Goal: Task Accomplishment & Management: Manage account settings

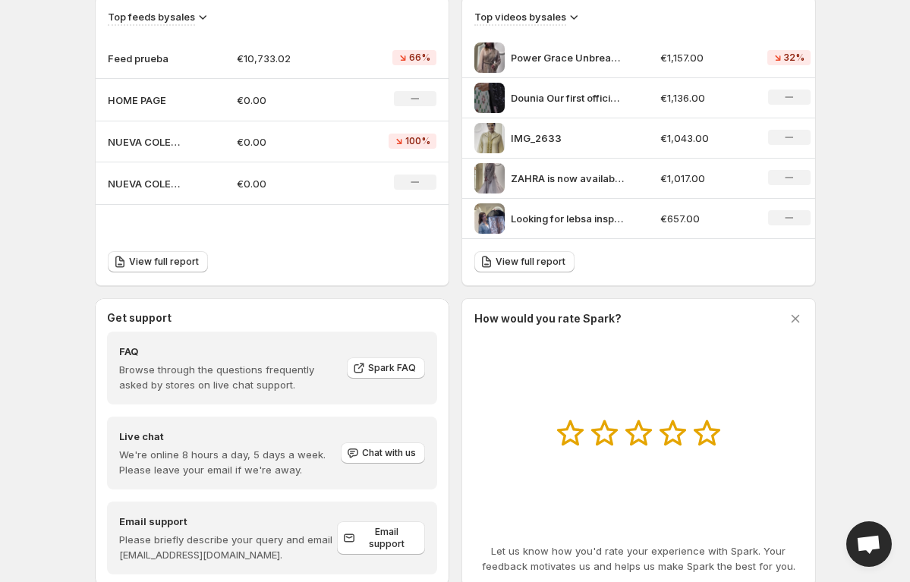
scroll to position [579, 0]
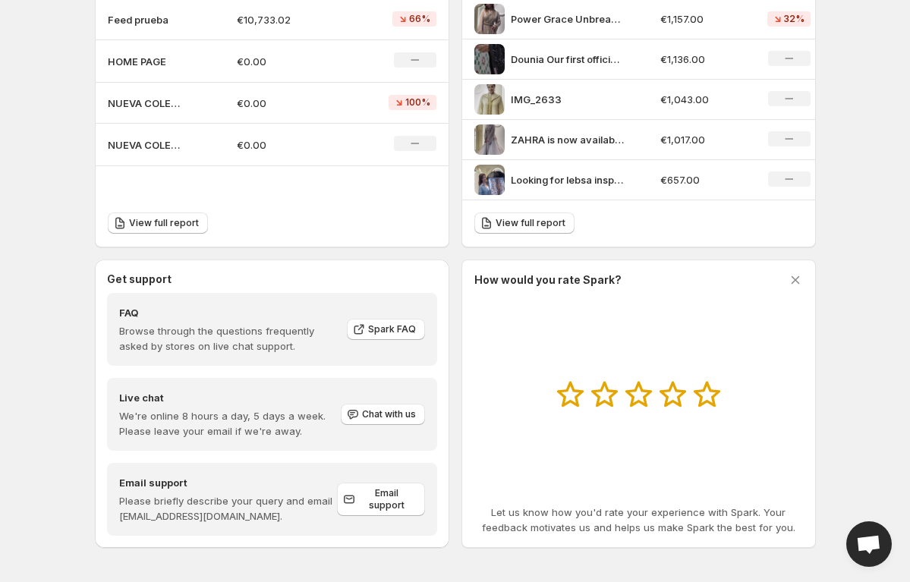
click at [251, 12] on p "€10,733.02" at bounding box center [290, 19] width 106 height 15
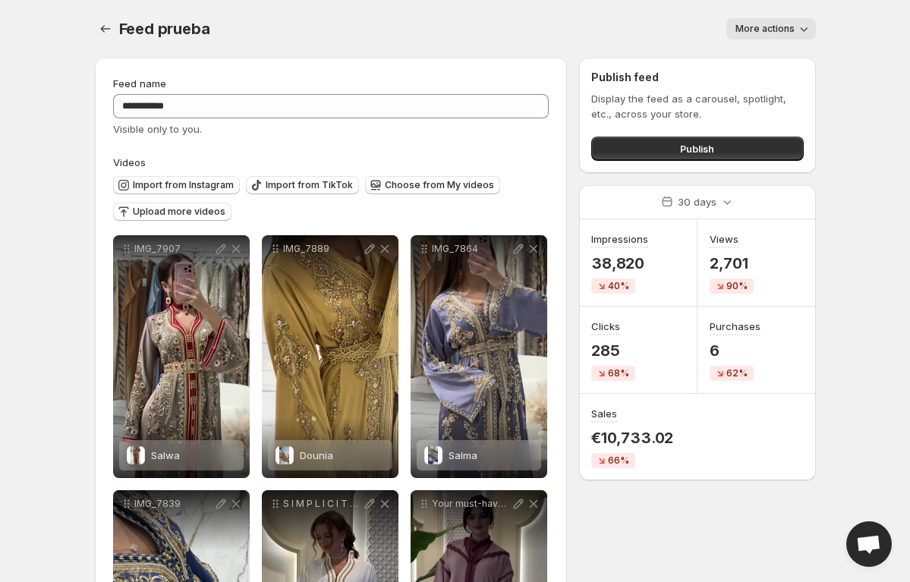
click at [768, 26] on span "More actions" at bounding box center [765, 29] width 59 height 12
click at [628, 35] on div "More actions" at bounding box center [522, 28] width 588 height 21
click at [106, 31] on icon "Settings" at bounding box center [105, 28] width 15 height 15
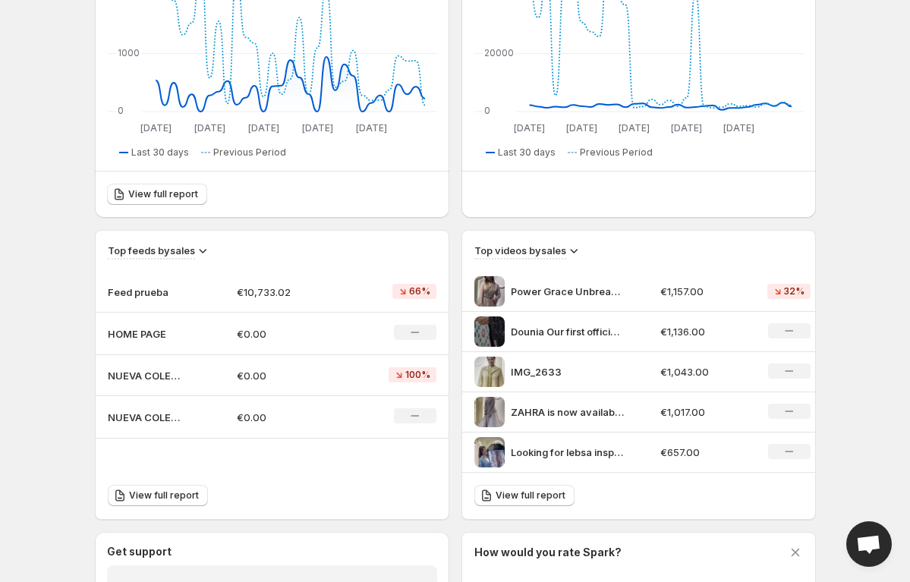
scroll to position [307, 0]
click at [131, 335] on p "HOME PAGE" at bounding box center [146, 333] width 76 height 15
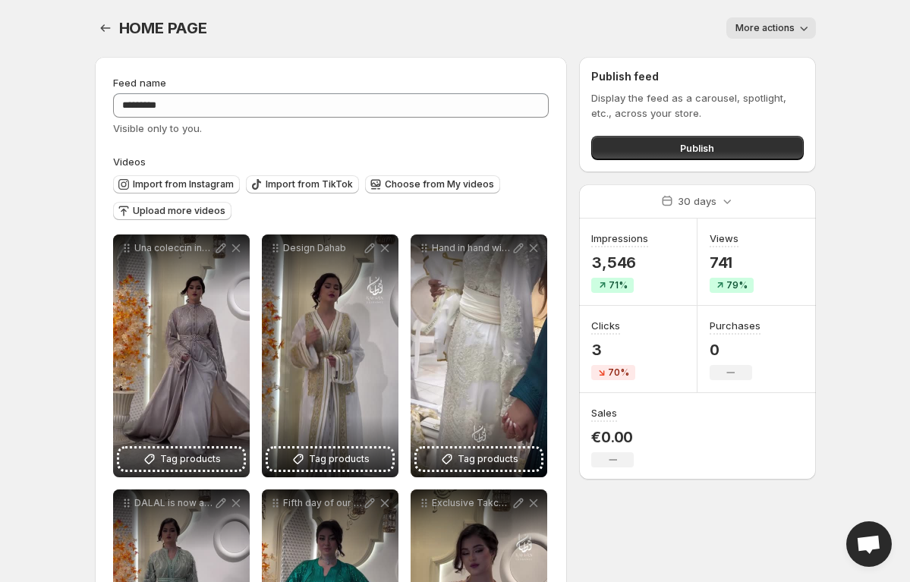
scroll to position [2, 0]
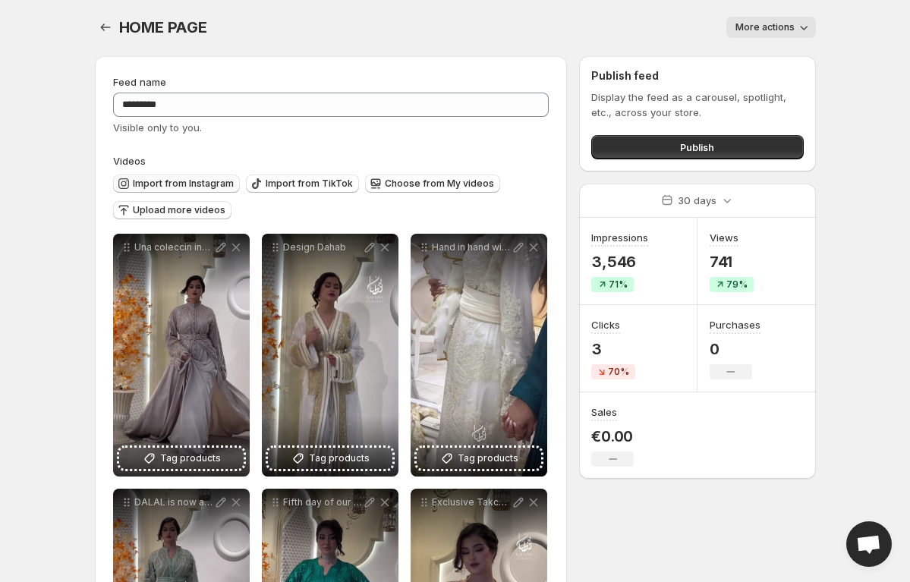
click at [180, 180] on span "Import from Instagram" at bounding box center [183, 184] width 101 height 12
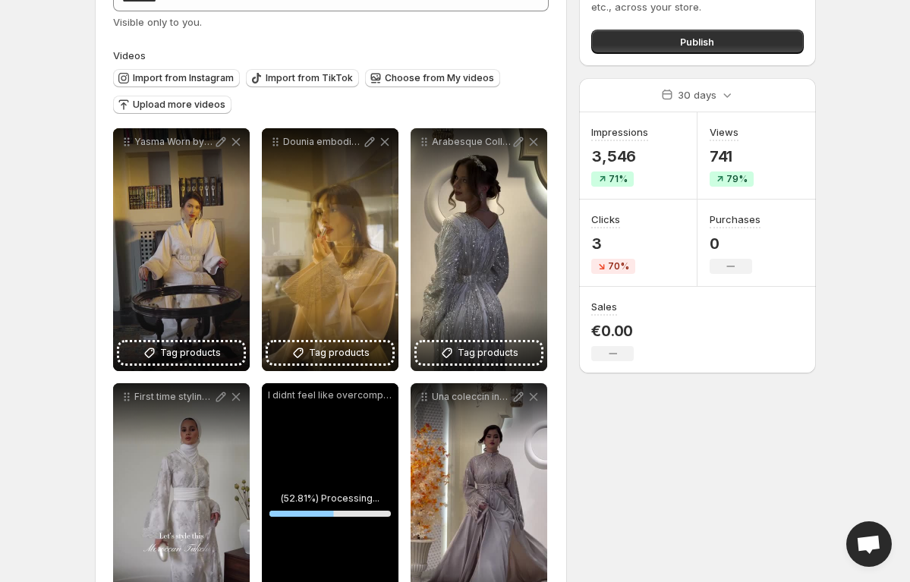
scroll to position [106, 0]
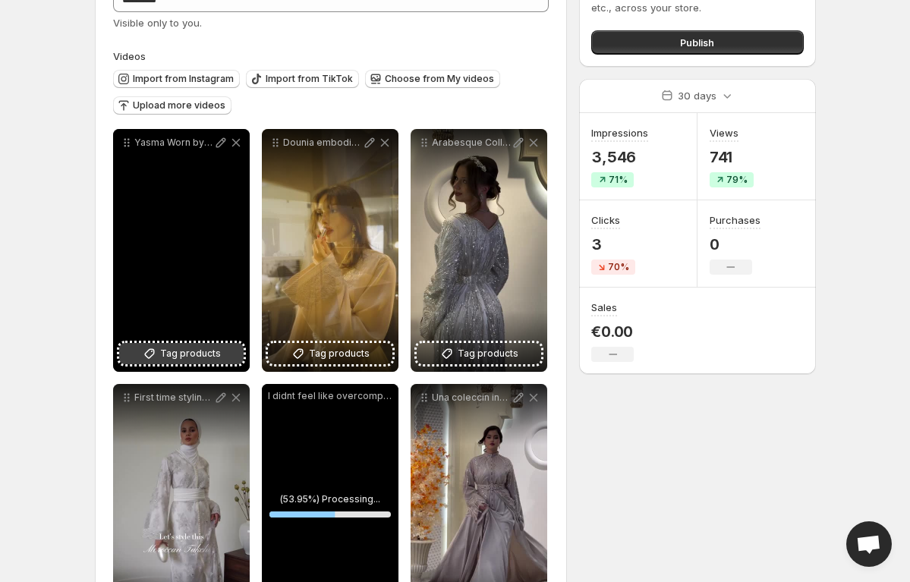
click at [213, 352] on span "Tag products" at bounding box center [190, 353] width 61 height 15
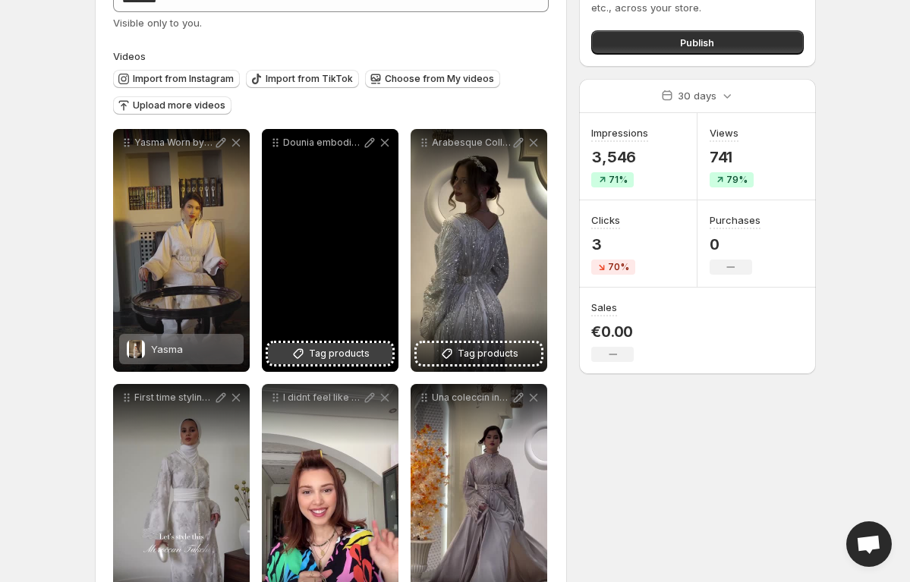
click at [352, 351] on span "Tag products" at bounding box center [339, 353] width 61 height 15
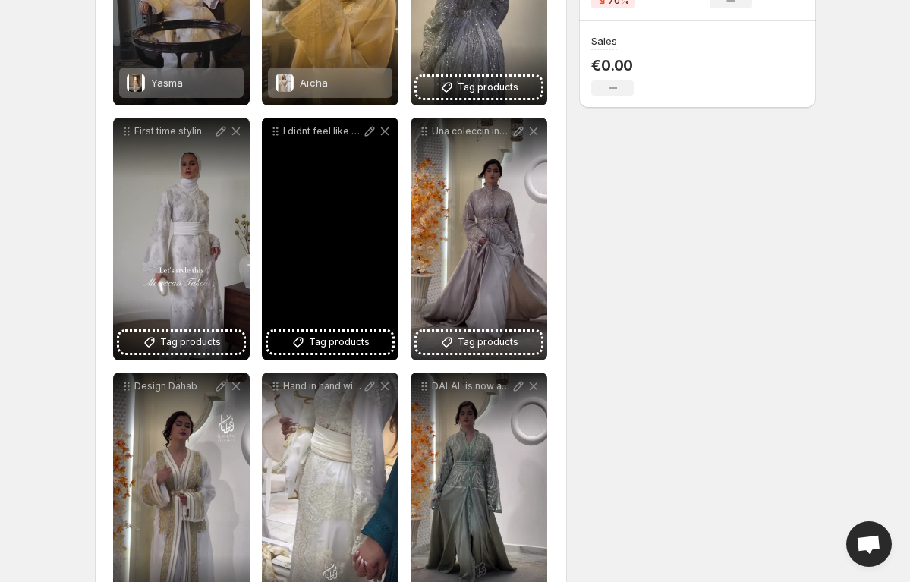
scroll to position [471, 0]
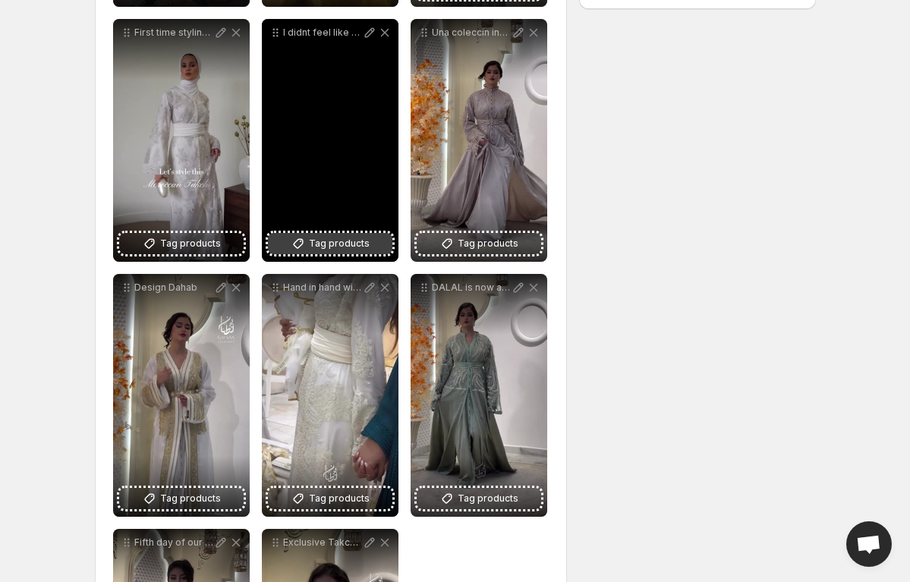
click at [331, 240] on span "Tag products" at bounding box center [339, 243] width 61 height 15
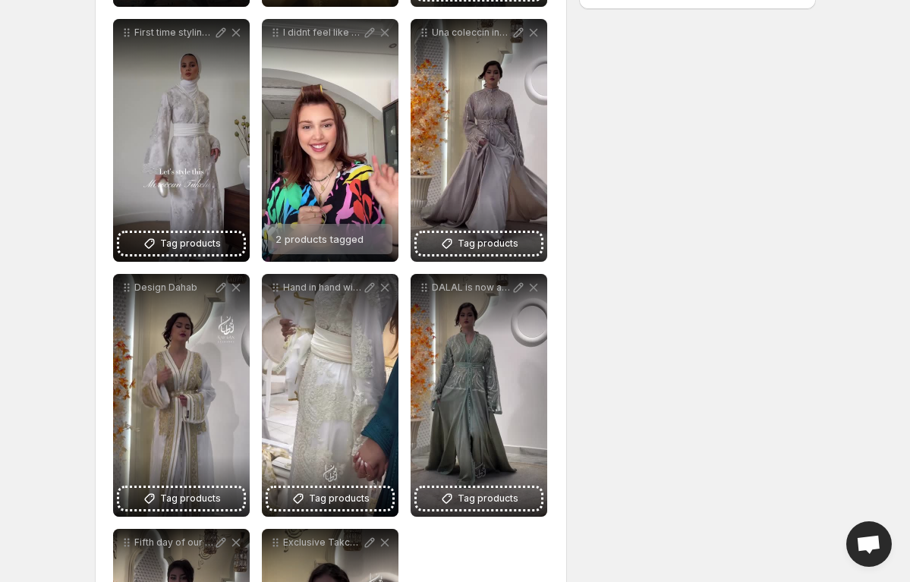
scroll to position [0, 0]
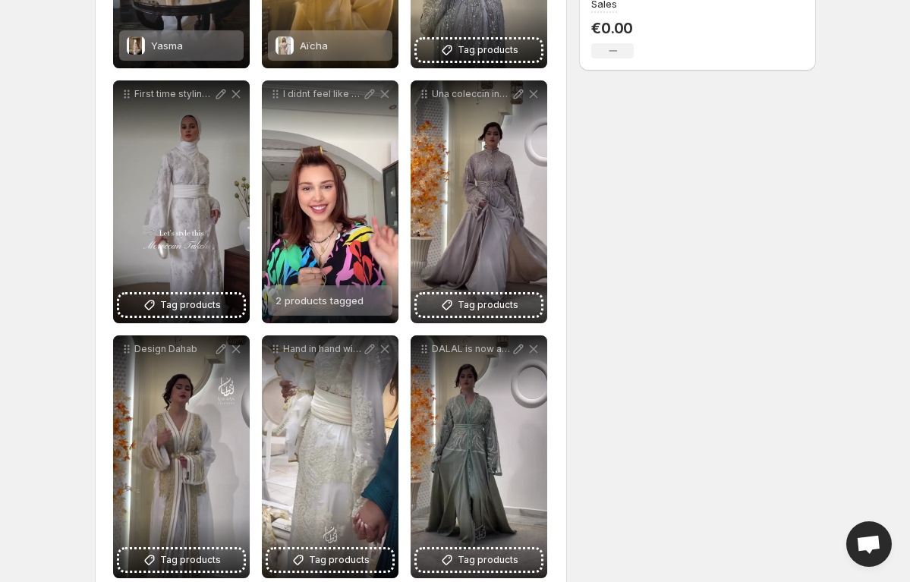
scroll to position [698, 0]
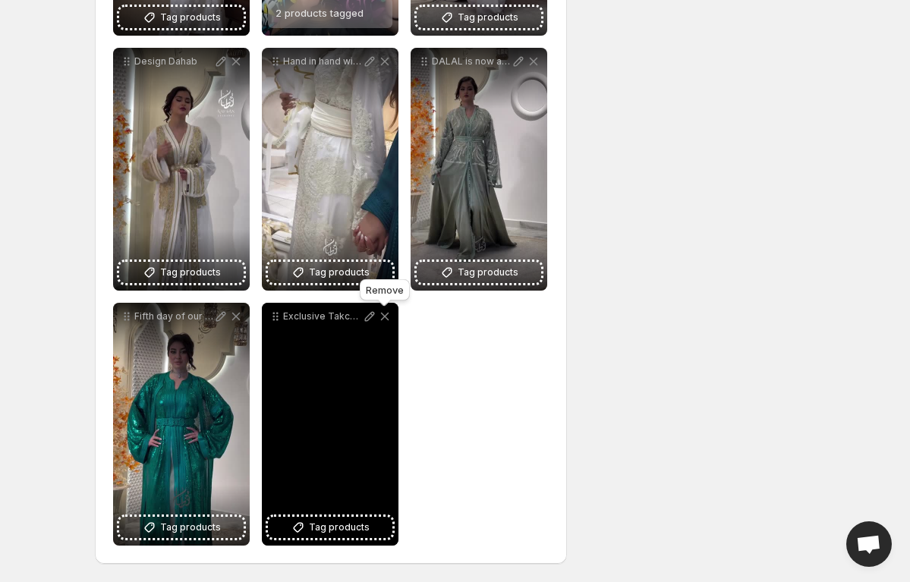
click at [388, 316] on icon at bounding box center [384, 316] width 15 height 15
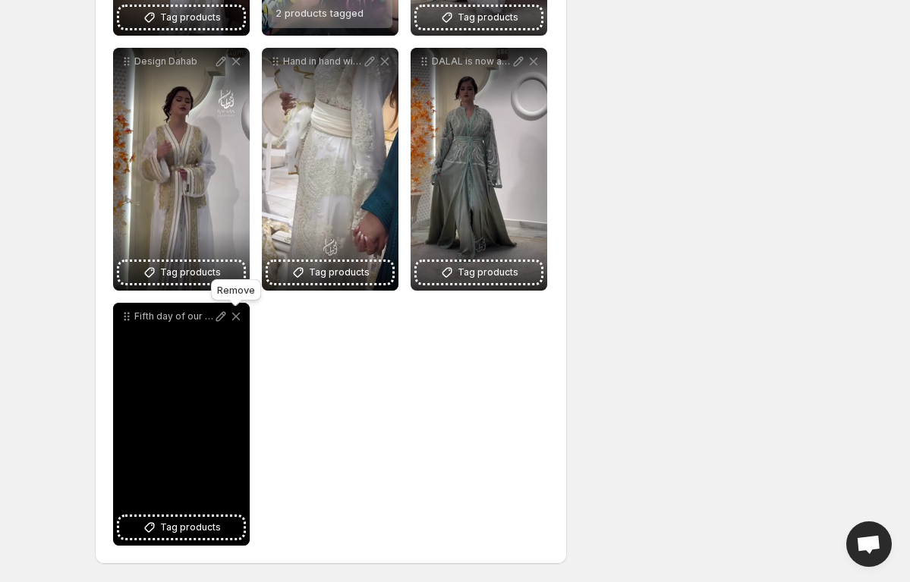
click at [236, 317] on icon at bounding box center [236, 317] width 8 height 8
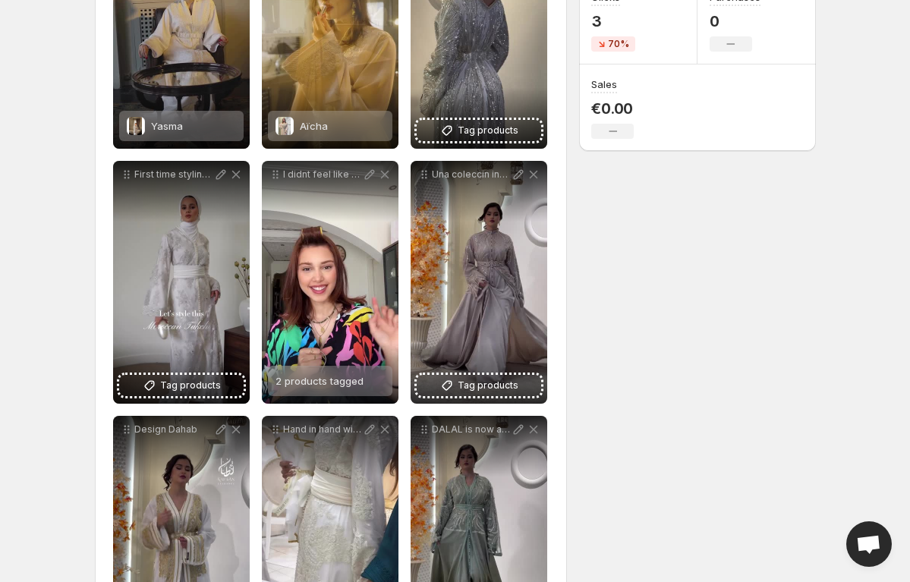
scroll to position [267, 0]
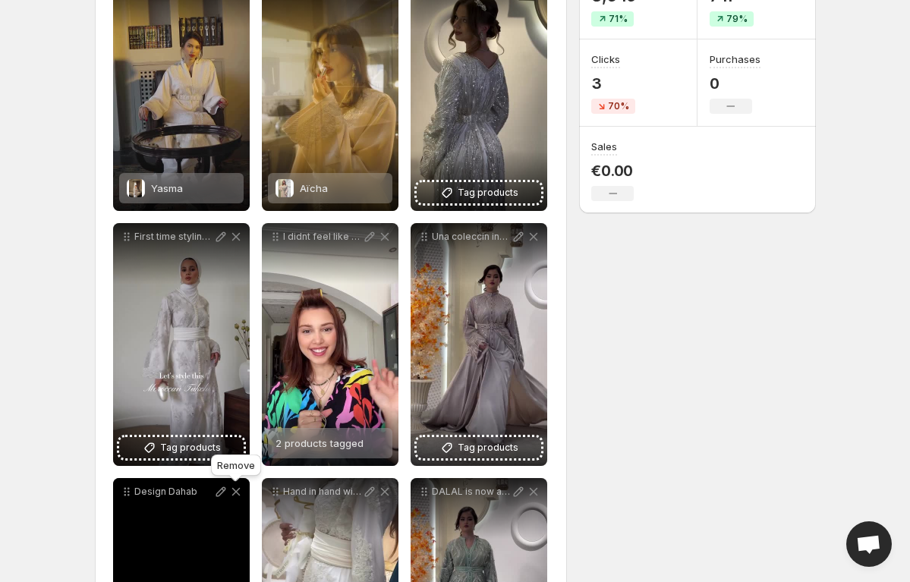
click at [234, 492] on icon at bounding box center [236, 491] width 15 height 15
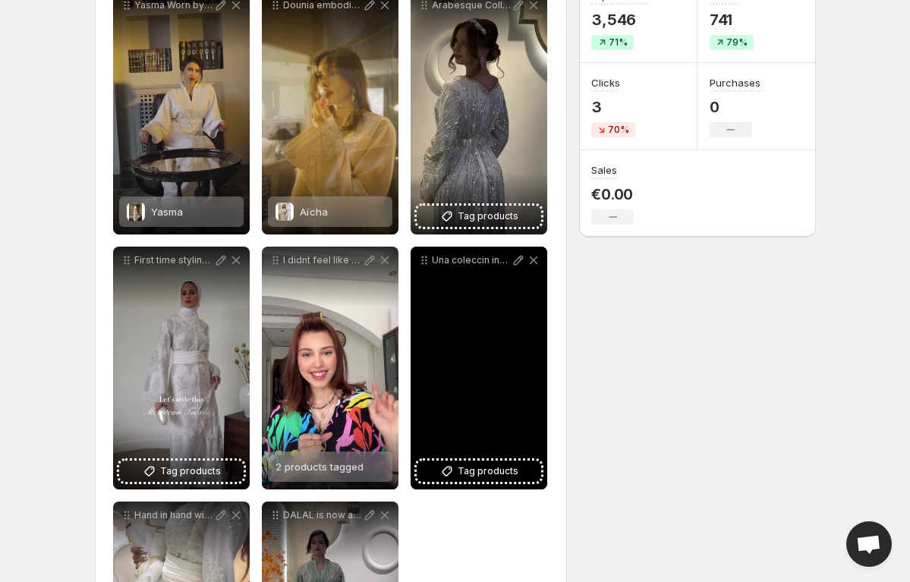
scroll to position [239, 0]
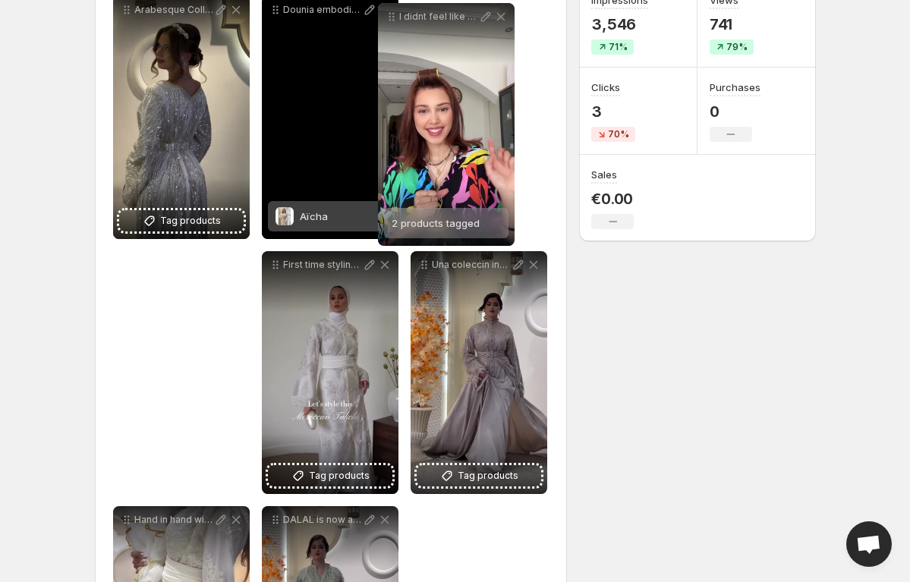
drag, startPoint x: 280, startPoint y: 270, endPoint x: 400, endPoint y: 11, distance: 284.6
click at [399, 17] on icon at bounding box center [391, 16] width 15 height 15
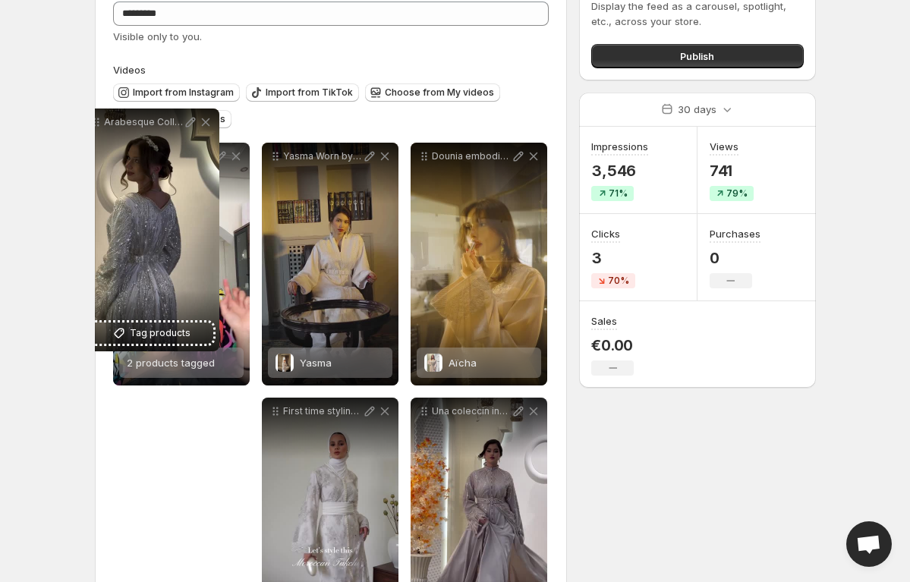
drag, startPoint x: 131, startPoint y: 314, endPoint x: 99, endPoint y: 71, distance: 244.3
click at [99, 115] on icon at bounding box center [96, 122] width 15 height 15
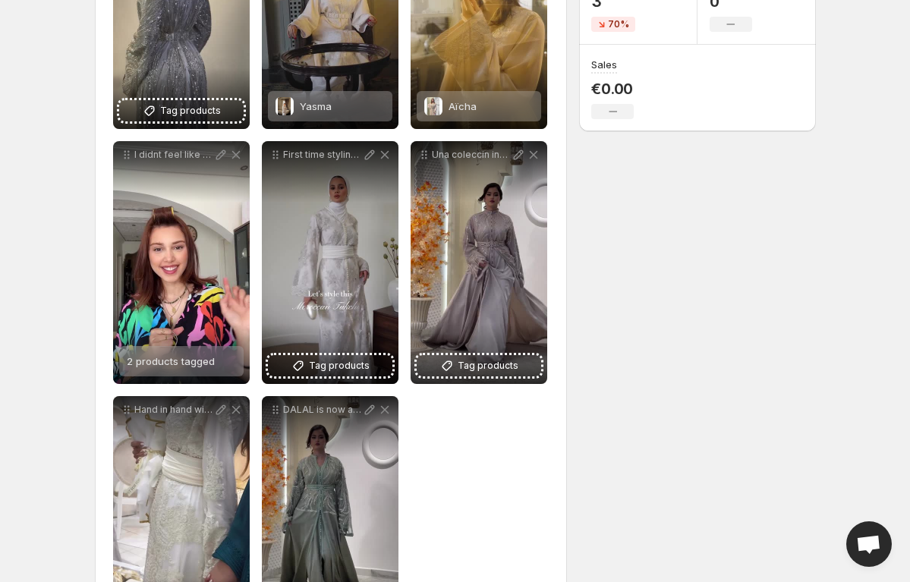
scroll to position [366, 0]
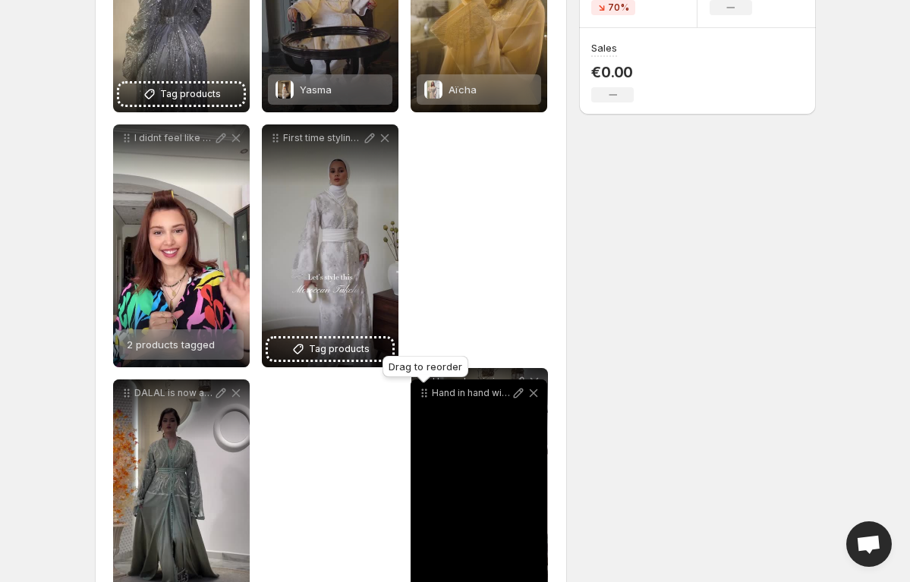
drag, startPoint x: 427, startPoint y: 143, endPoint x: 424, endPoint y: 387, distance: 243.7
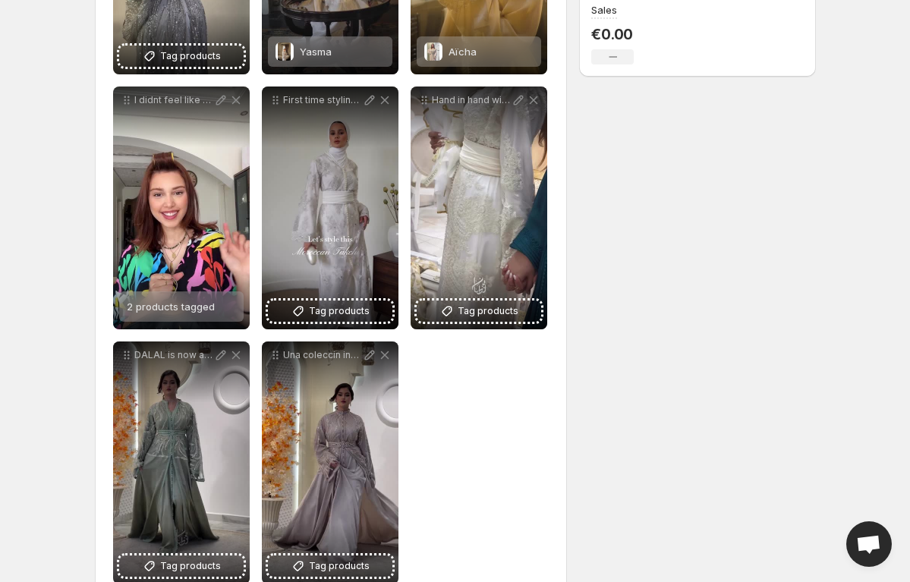
scroll to position [443, 0]
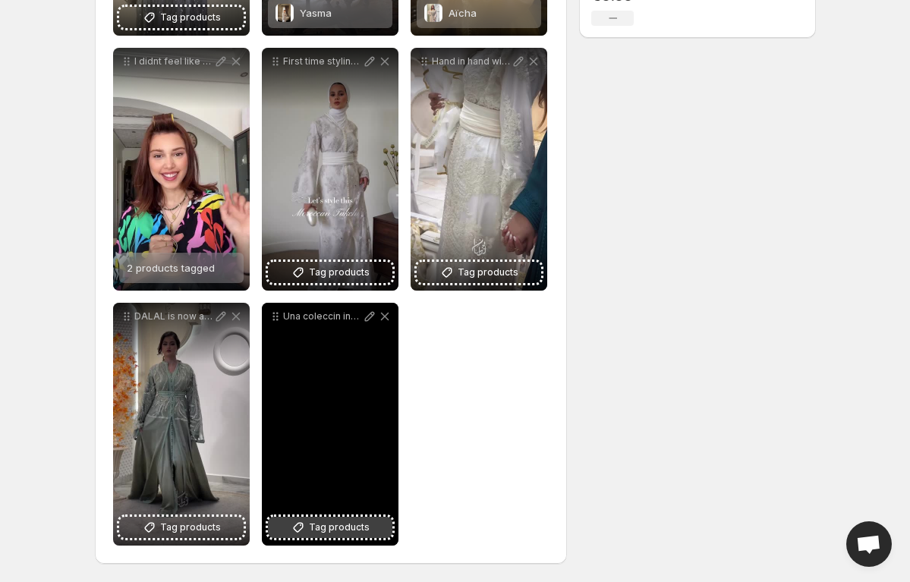
click at [313, 530] on span "Tag products" at bounding box center [339, 527] width 61 height 15
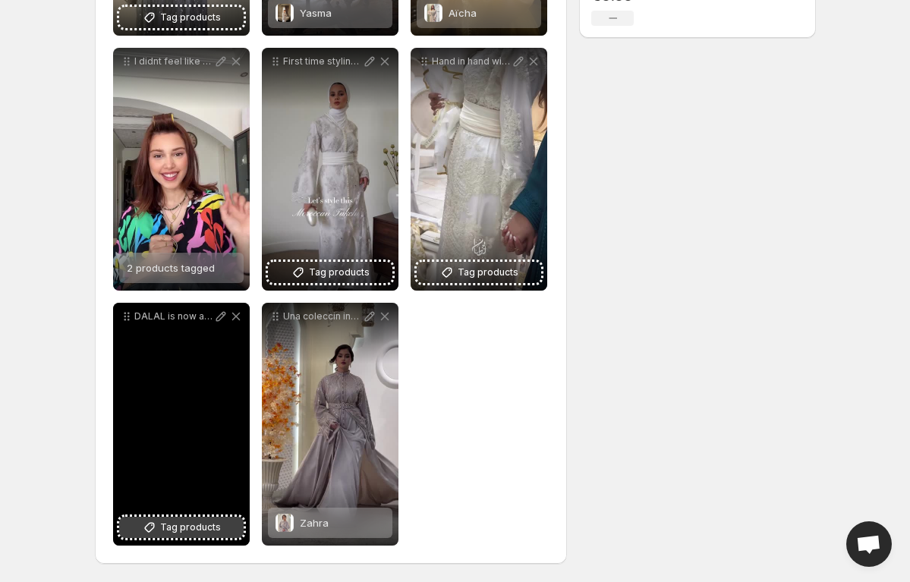
drag, startPoint x: 168, startPoint y: 527, endPoint x: 153, endPoint y: 533, distance: 15.7
click at [153, 533] on icon at bounding box center [149, 527] width 15 height 15
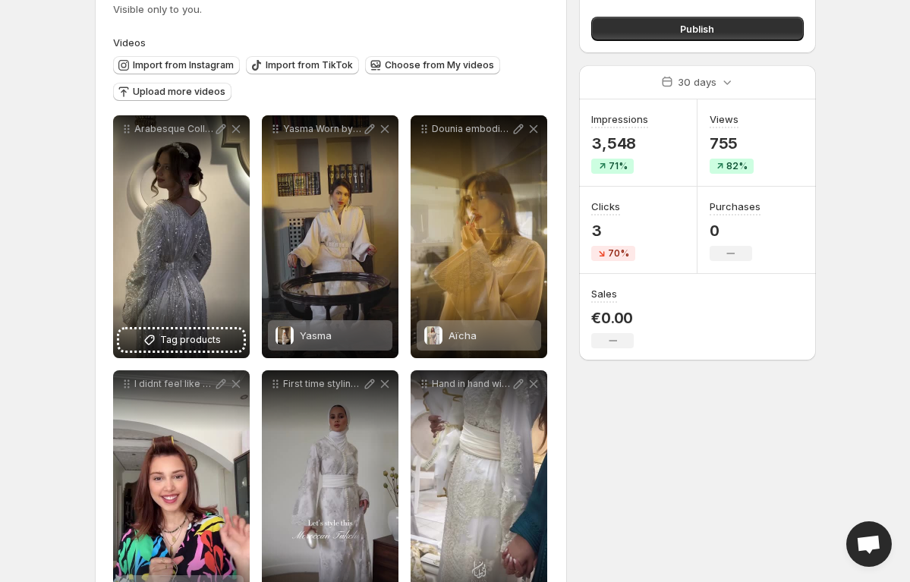
scroll to position [84, 0]
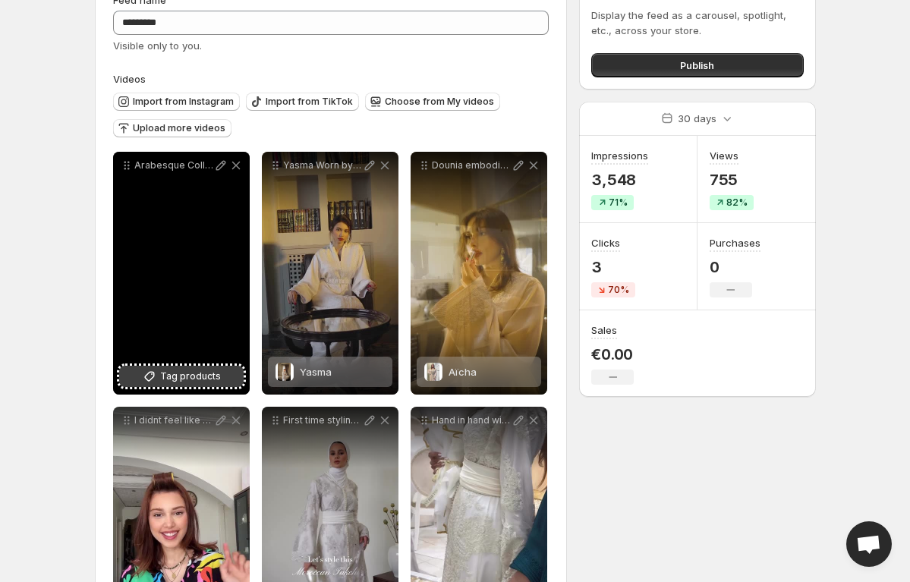
click at [201, 371] on span "Tag products" at bounding box center [190, 376] width 61 height 15
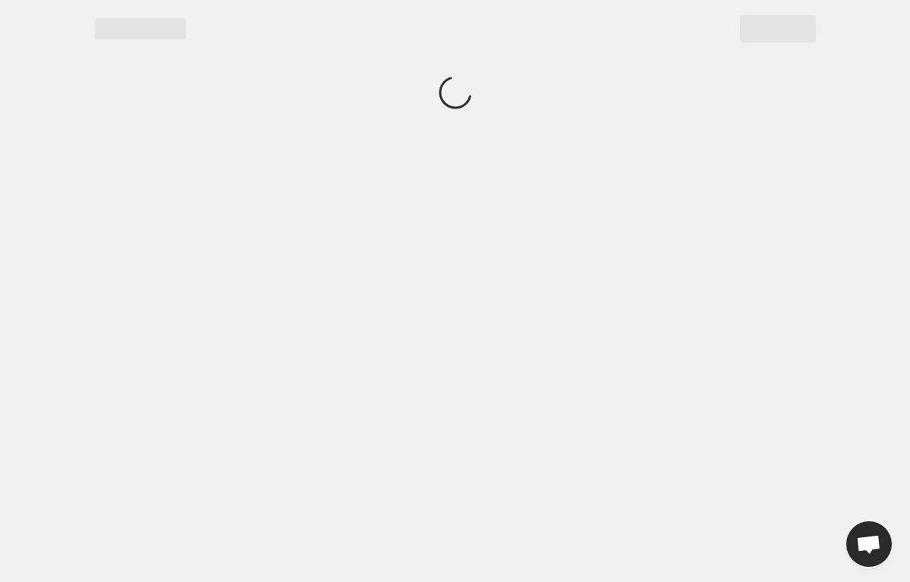
scroll to position [0, 0]
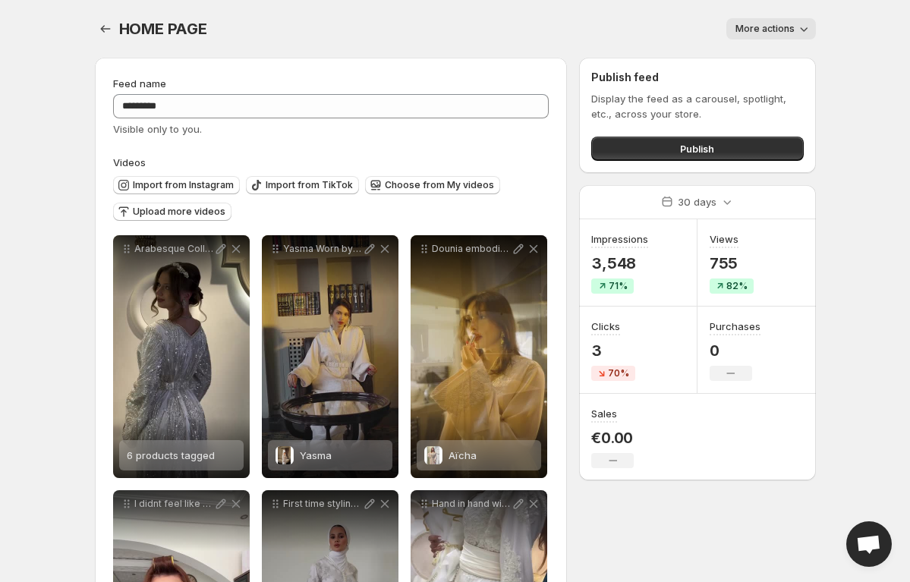
click at [13, 418] on body "**********" at bounding box center [455, 291] width 910 height 582
click at [727, 493] on div "**********" at bounding box center [449, 535] width 733 height 979
click at [733, 503] on div "**********" at bounding box center [449, 535] width 733 height 979
click at [835, 420] on body "**********" at bounding box center [455, 291] width 910 height 582
click at [104, 25] on icon "Settings" at bounding box center [105, 28] width 15 height 15
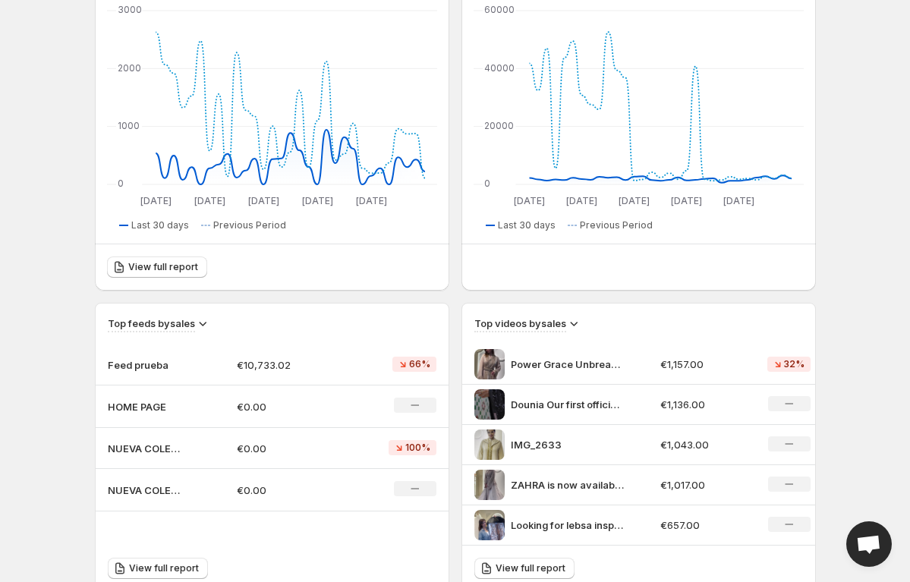
scroll to position [240, 0]
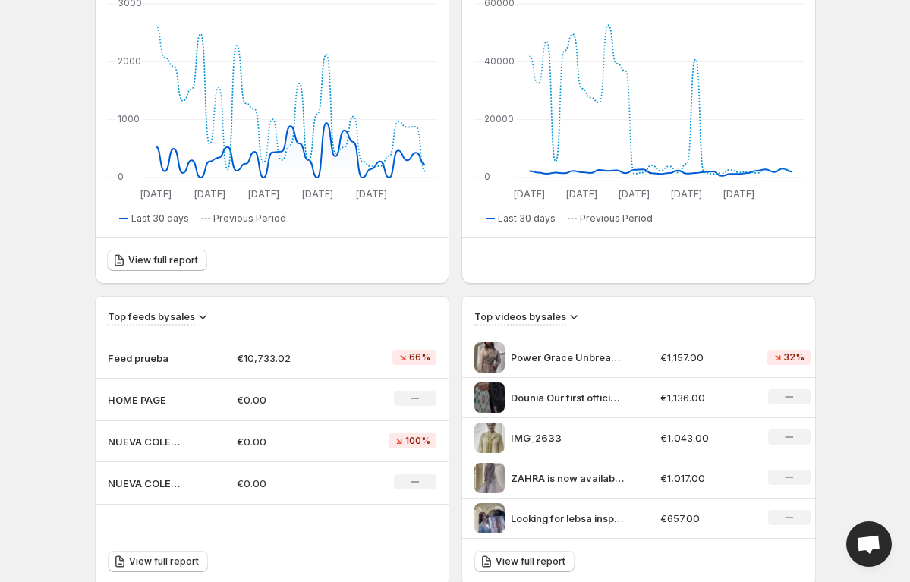
click at [158, 435] on p "NUEVA COLECCION" at bounding box center [146, 441] width 76 height 15
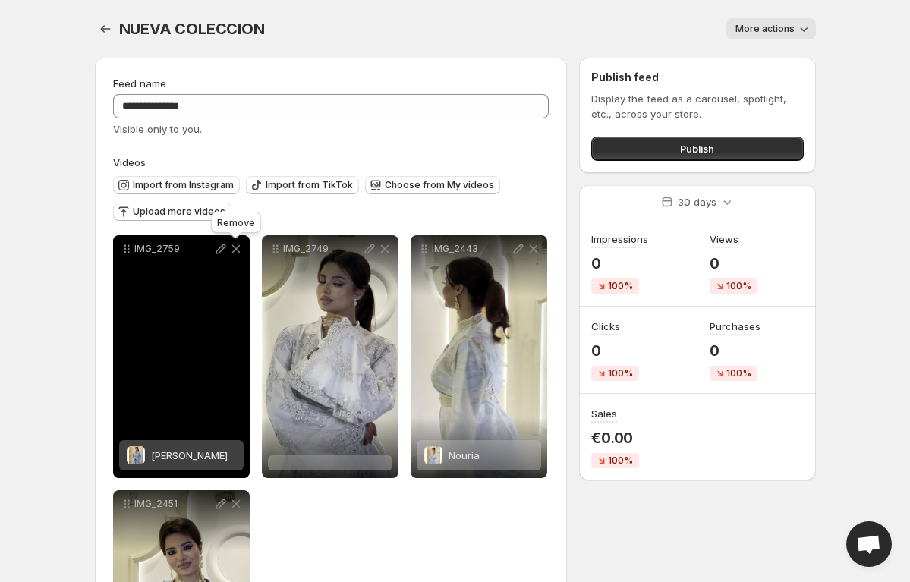
click at [238, 248] on icon at bounding box center [236, 249] width 8 height 8
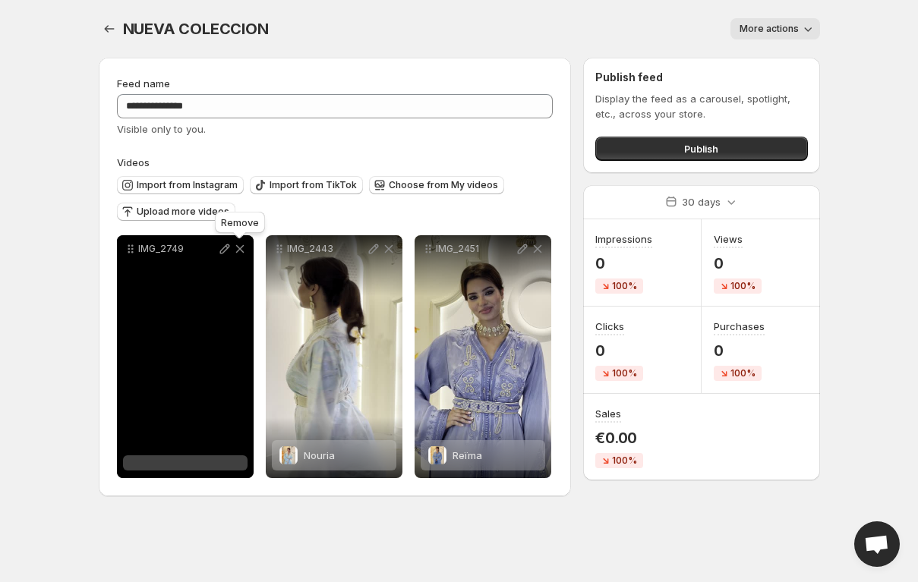
click at [238, 248] on icon at bounding box center [239, 248] width 15 height 15
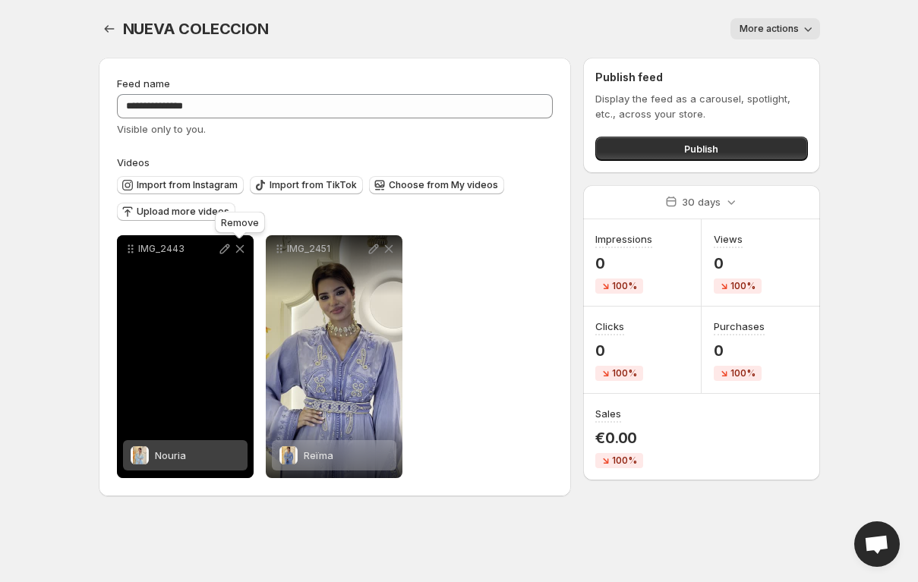
click at [238, 248] on icon at bounding box center [239, 248] width 15 height 15
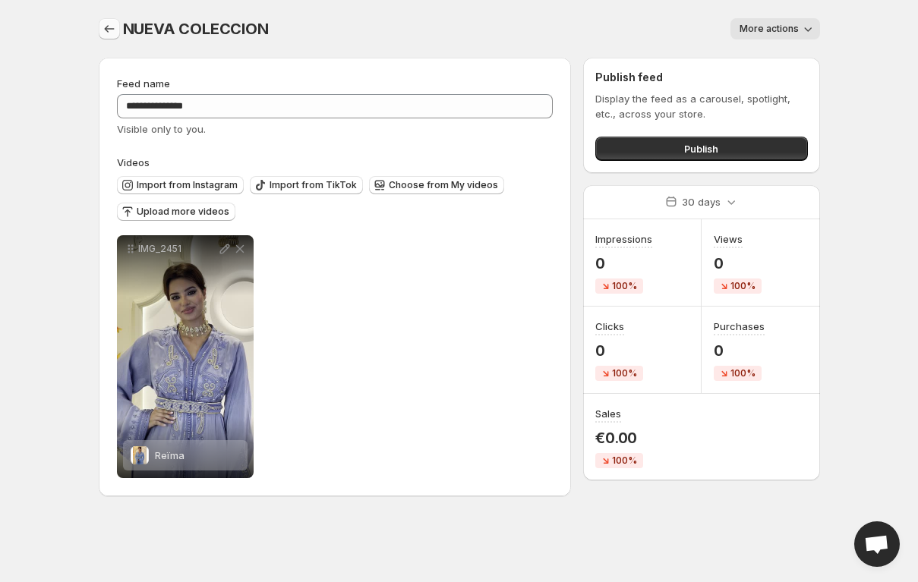
click at [113, 32] on icon "Settings" at bounding box center [109, 28] width 15 height 15
